Goal: Task Accomplishment & Management: Manage account settings

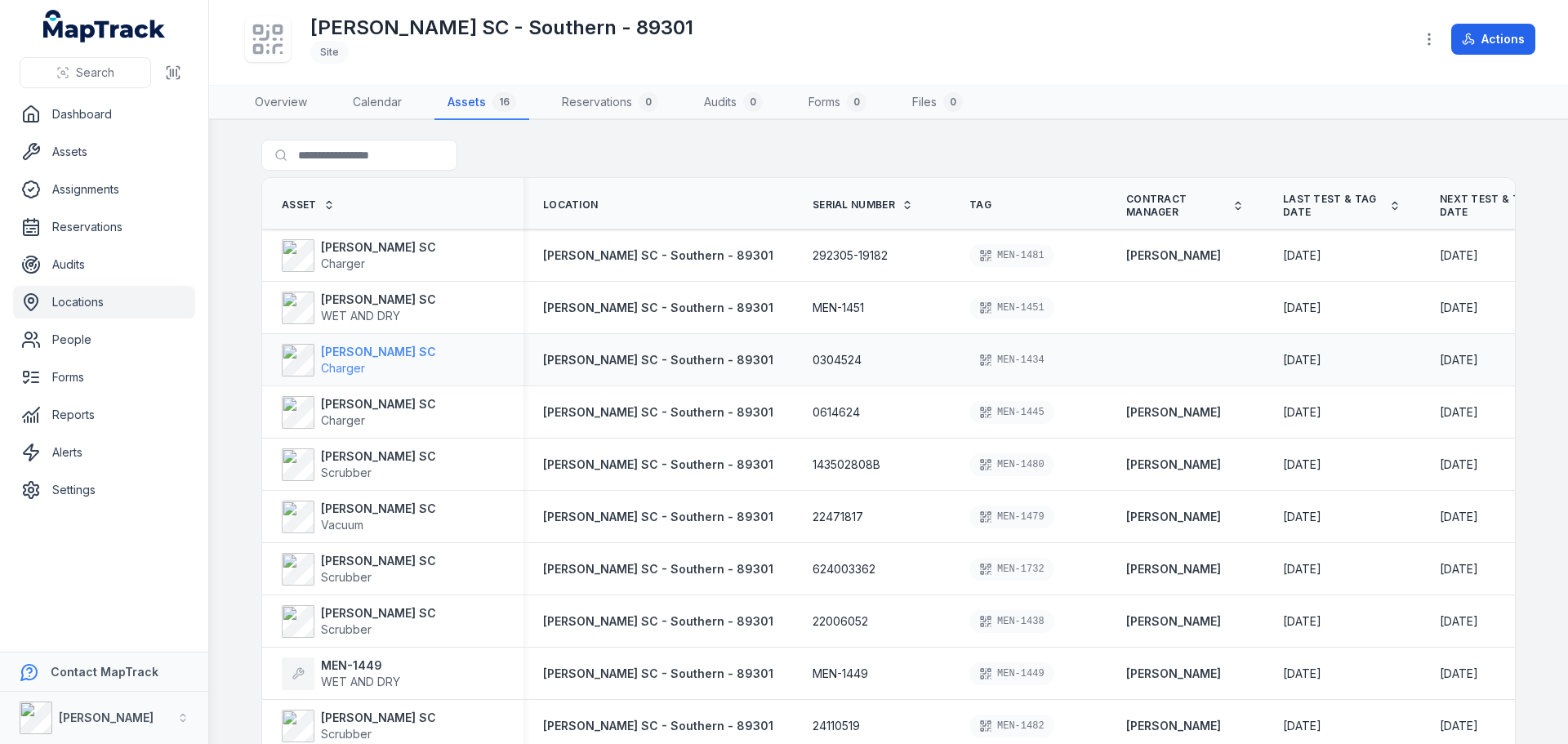
click at [357, 350] on strong "[PERSON_NAME] SC" at bounding box center [378, 352] width 115 height 17
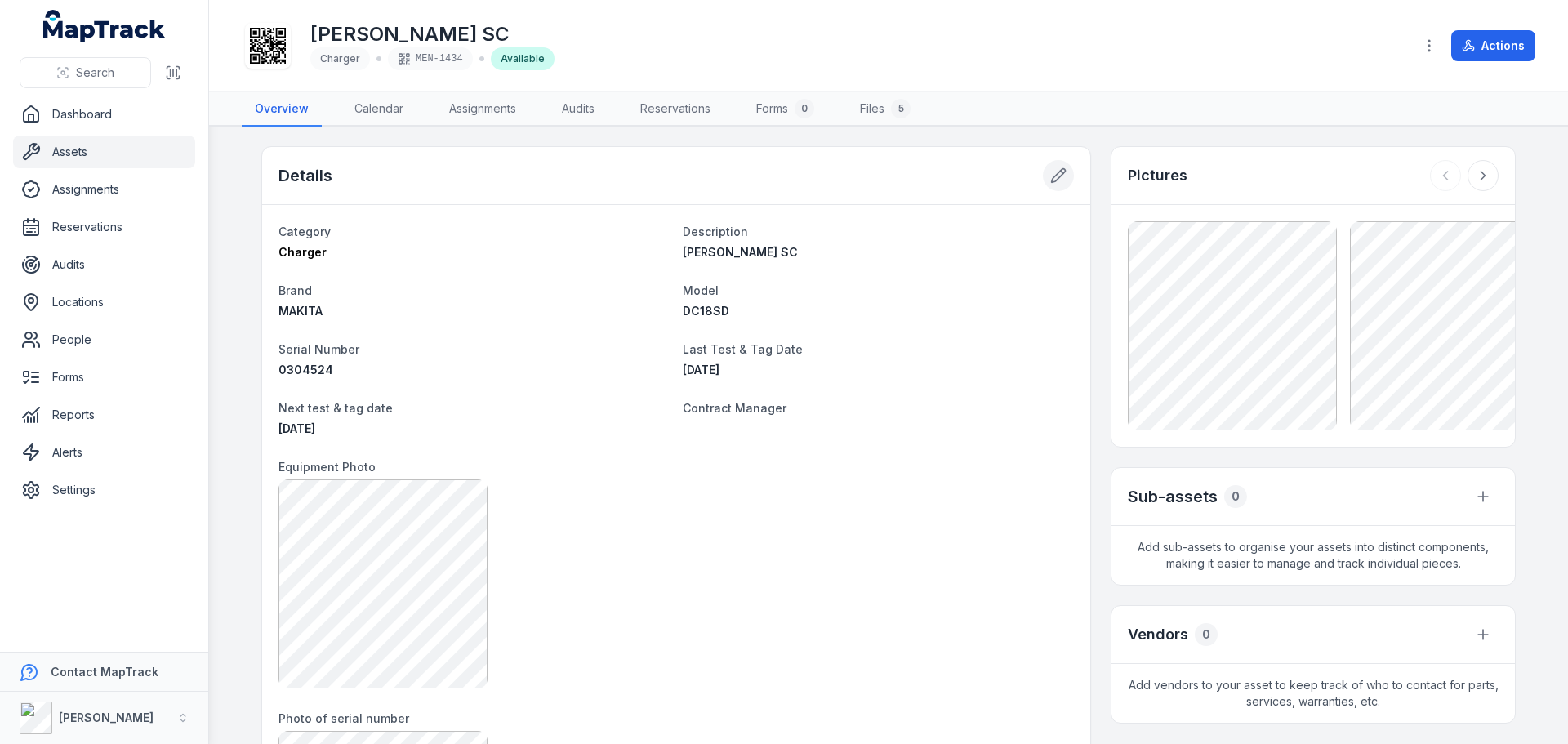
click at [1043, 175] on button at bounding box center [1058, 175] width 31 height 31
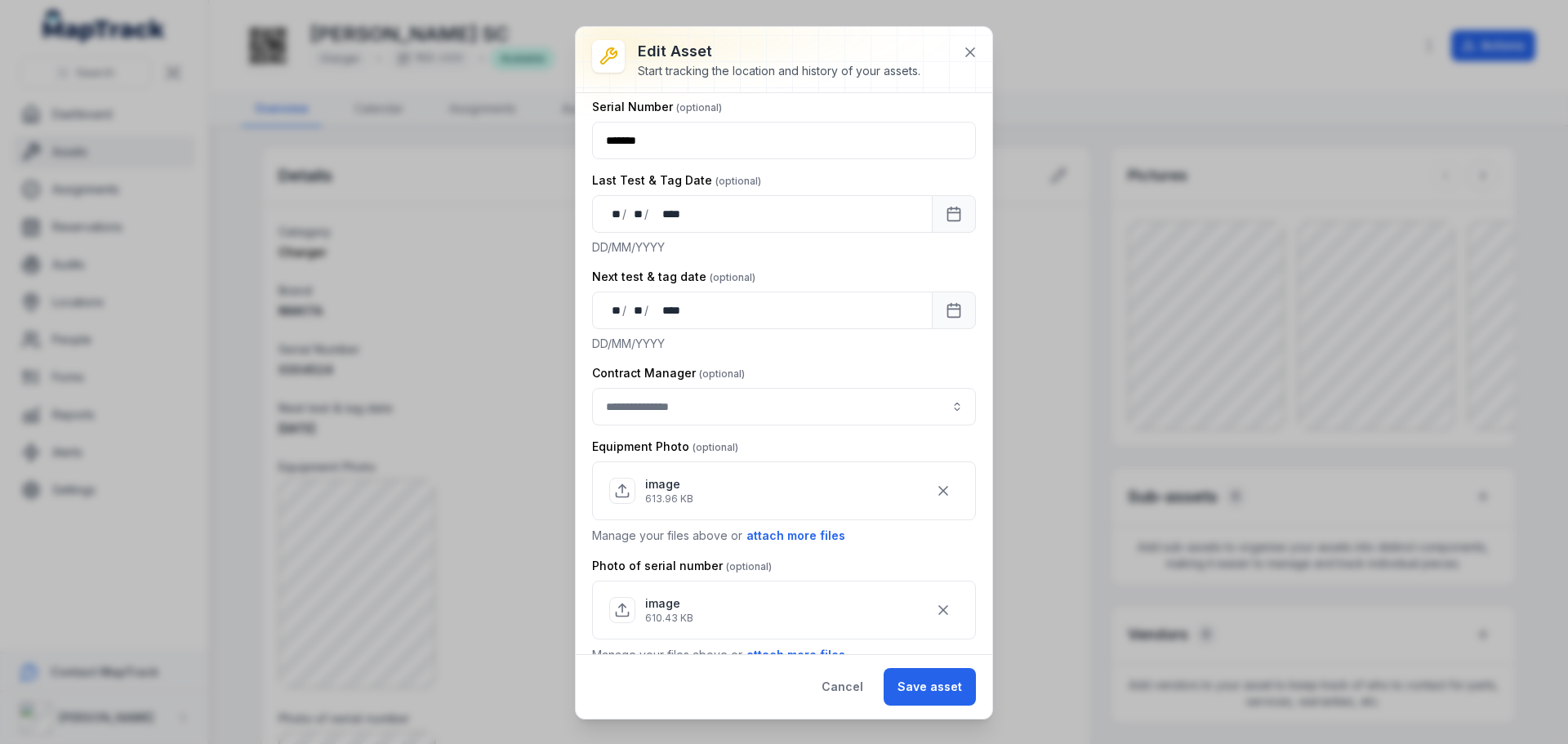
scroll to position [408, 0]
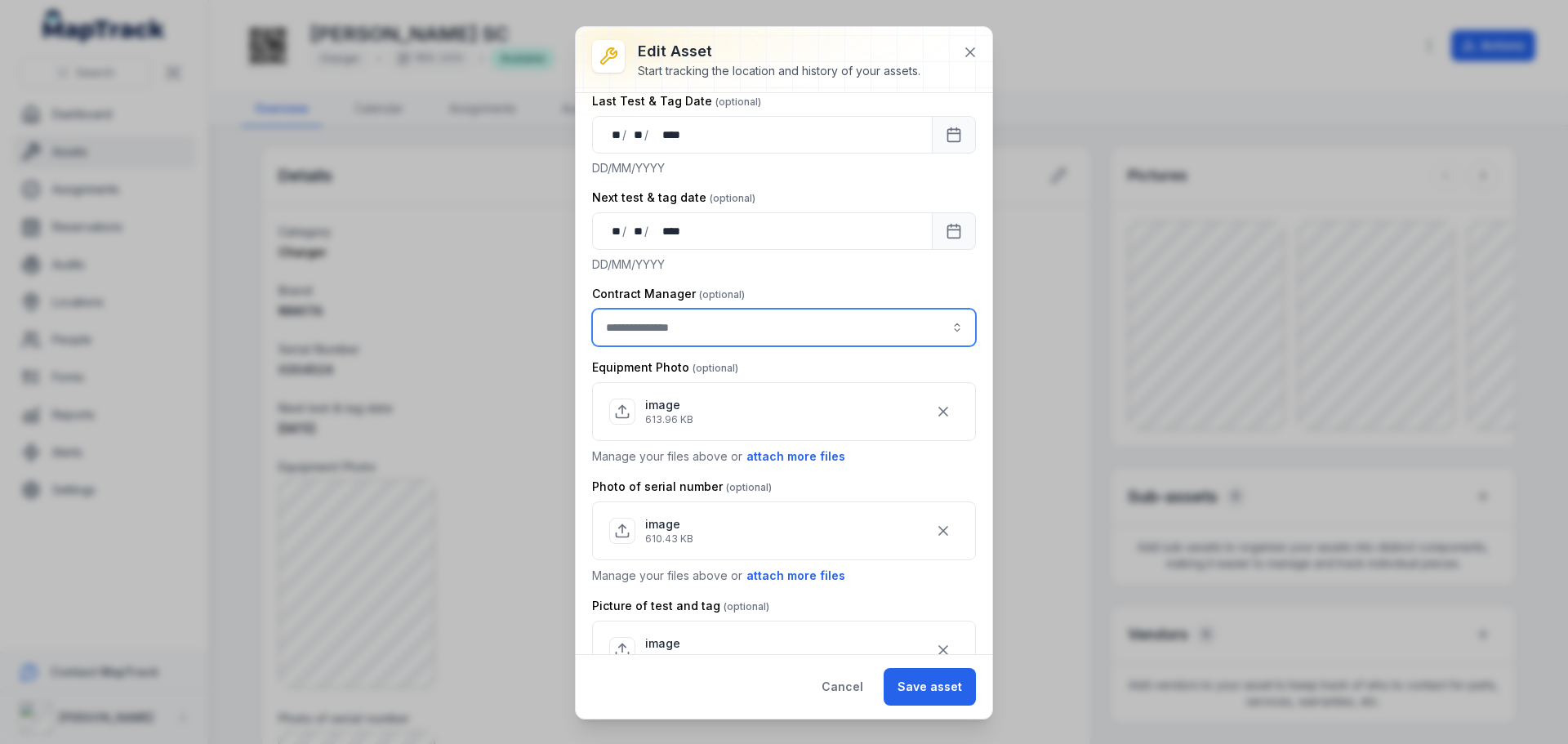
click at [683, 331] on input "asset-edit:cf[3efdffd9-f055-49d9-9a65-0e9f08d77abc]-label" at bounding box center [784, 327] width 384 height 37
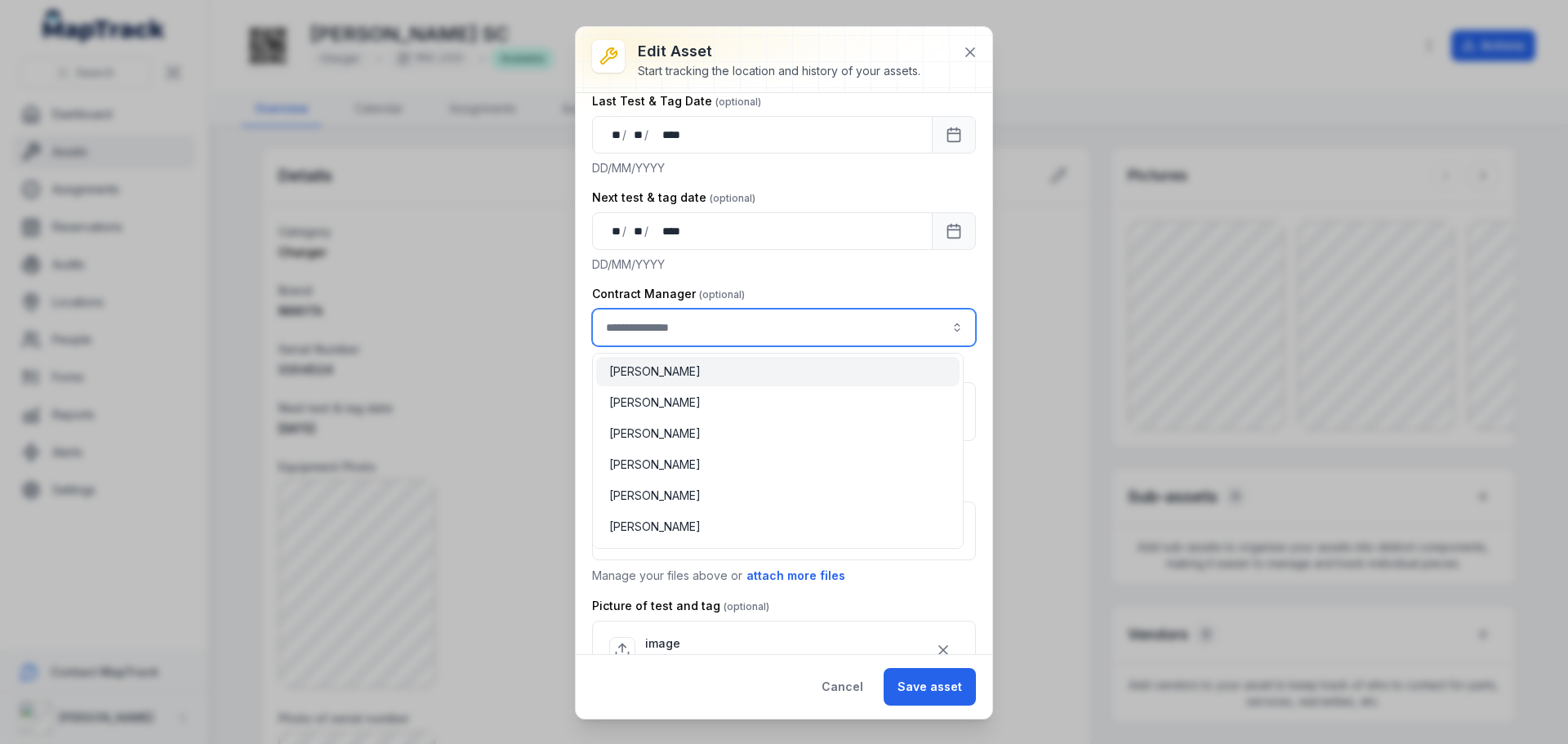
type input "*"
click at [695, 363] on div "[PERSON_NAME]" at bounding box center [778, 372] width 338 height 17
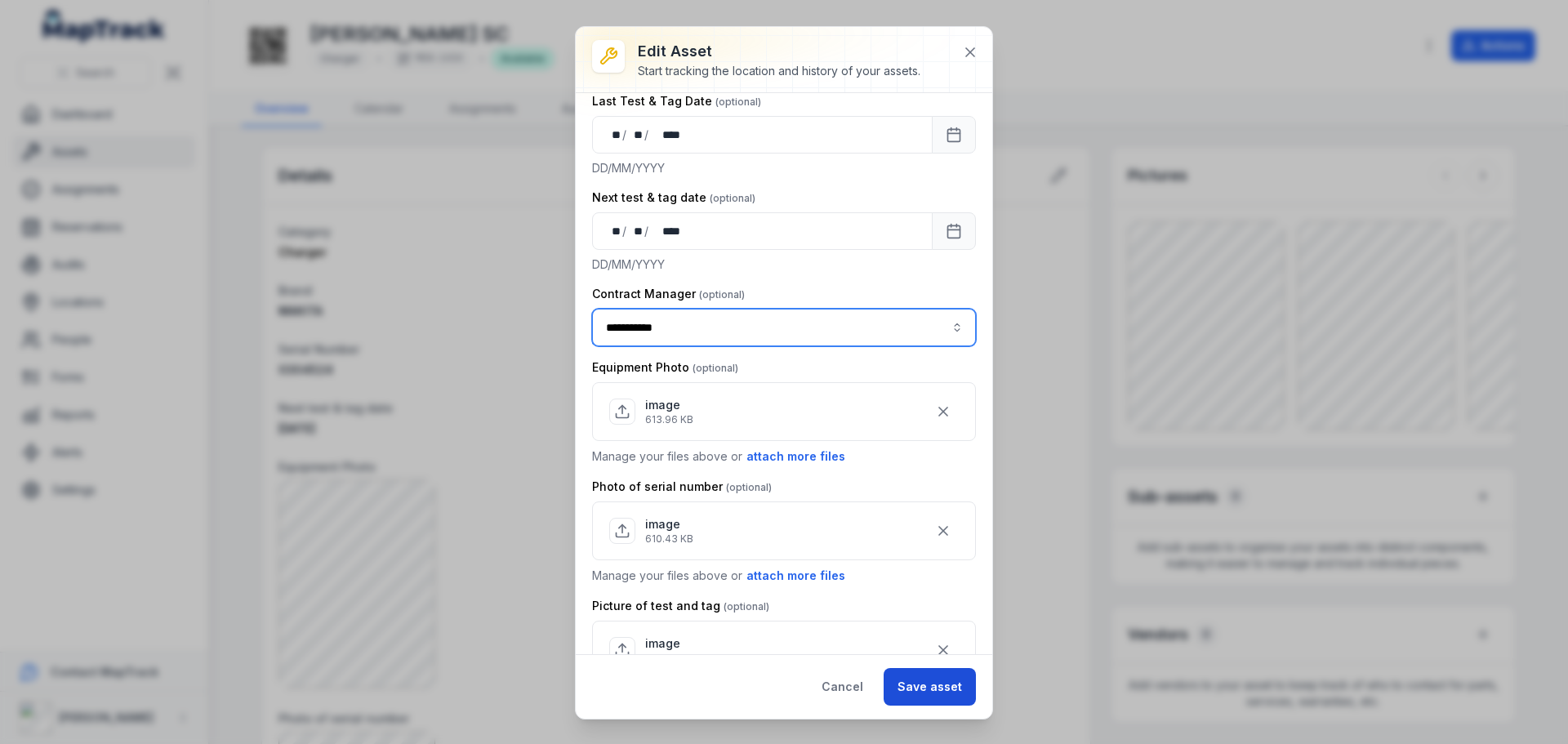
type input "**********"
click at [912, 678] on button "Save asset" at bounding box center [929, 686] width 92 height 37
